Goal: Task Accomplishment & Management: Use online tool/utility

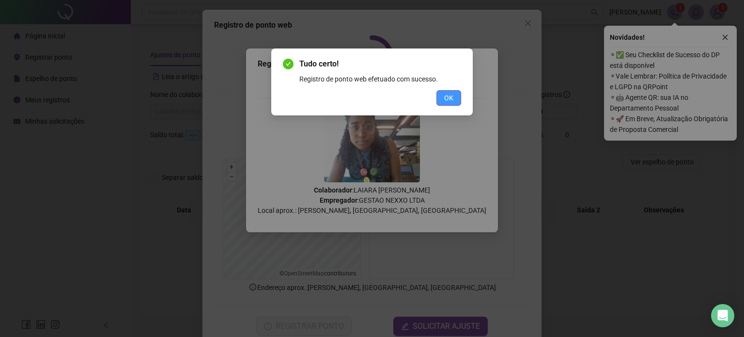
click at [444, 96] on button "OK" at bounding box center [449, 98] width 25 height 16
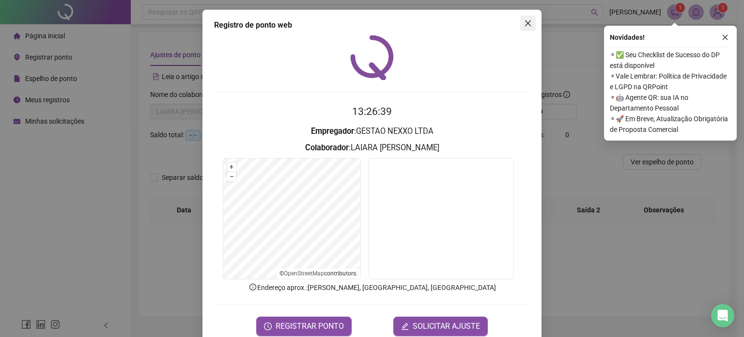
click at [528, 24] on span "Close" at bounding box center [528, 23] width 16 height 8
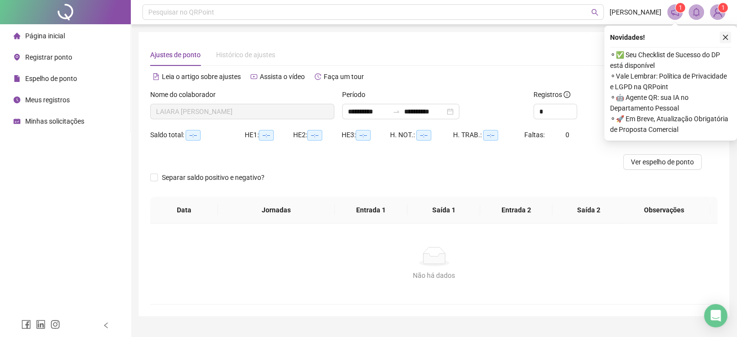
click at [728, 40] on icon "close" at bounding box center [725, 37] width 7 height 7
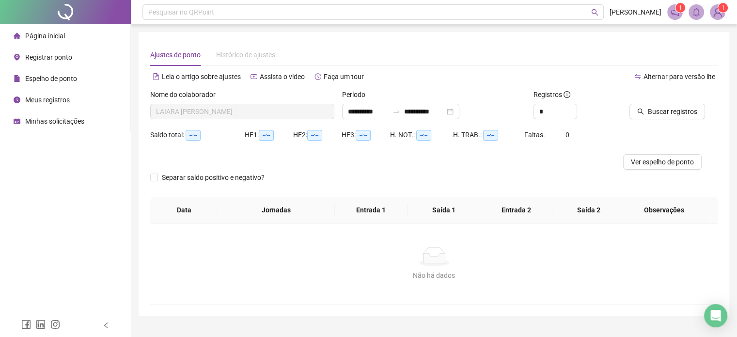
click at [40, 58] on span "Registrar ponto" at bounding box center [48, 57] width 47 height 8
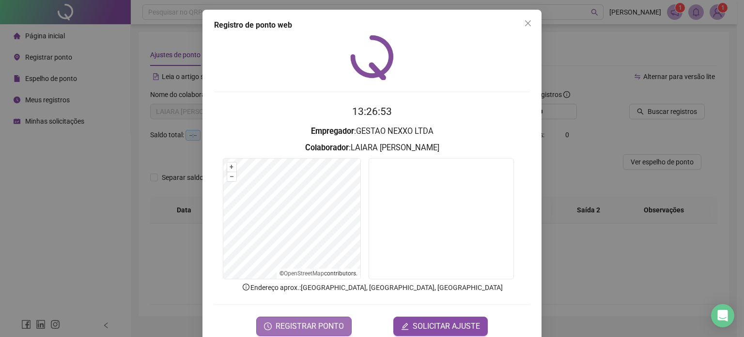
click at [323, 327] on span "REGISTRAR PONTO" at bounding box center [310, 326] width 68 height 12
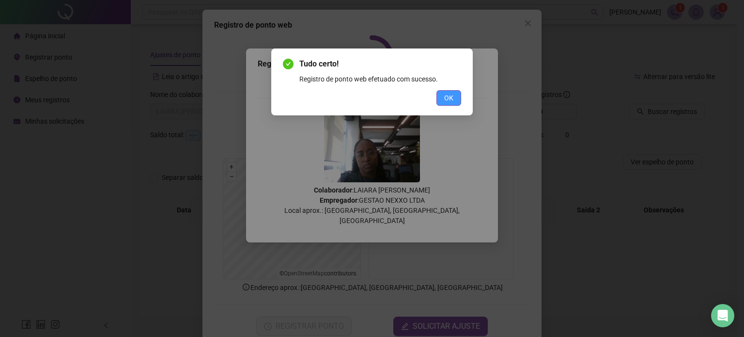
click at [452, 93] on span "OK" at bounding box center [448, 98] width 9 height 11
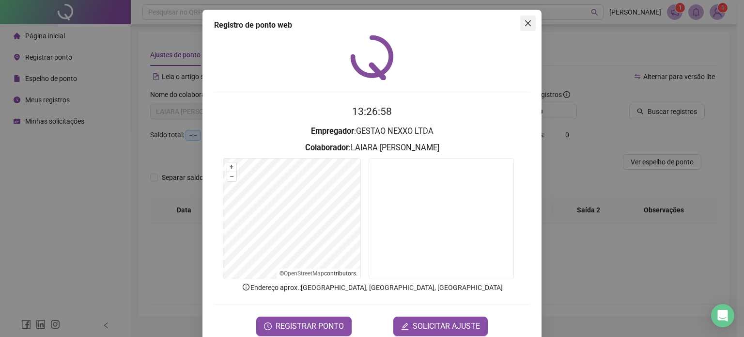
click at [520, 24] on span "Close" at bounding box center [528, 23] width 16 height 8
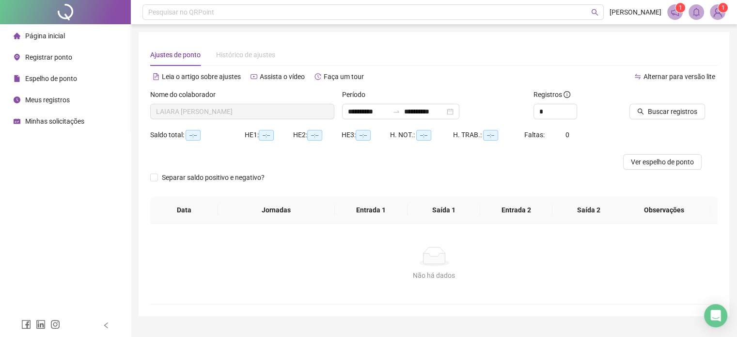
click at [62, 96] on span "Meus registros" at bounding box center [47, 100] width 45 height 8
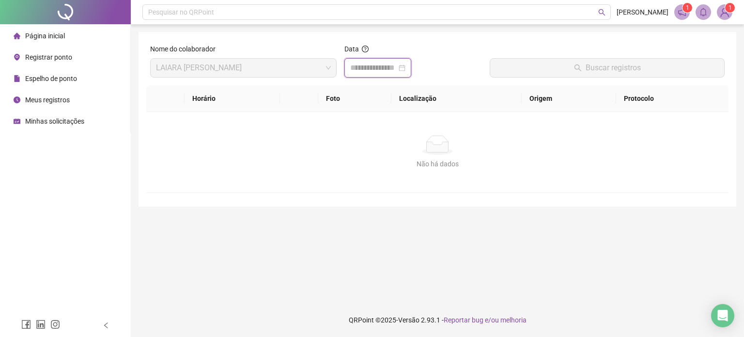
click at [368, 65] on input at bounding box center [373, 68] width 47 height 12
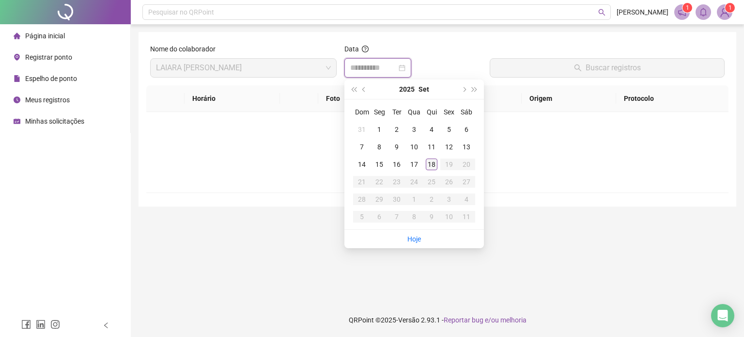
type input "**********"
click at [431, 168] on div "18" at bounding box center [432, 164] width 12 height 12
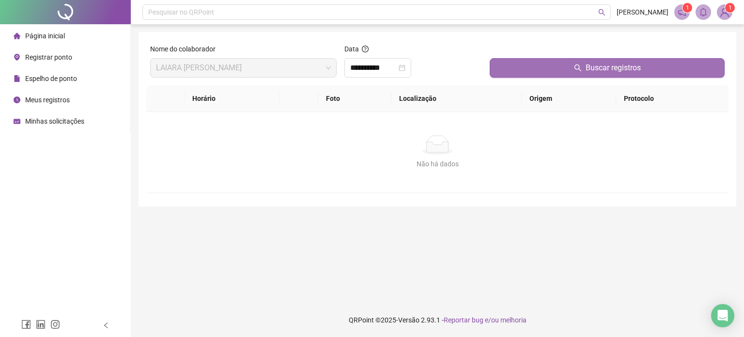
click at [562, 60] on button "Buscar registros" at bounding box center [607, 67] width 235 height 19
